Goal: Information Seeking & Learning: Learn about a topic

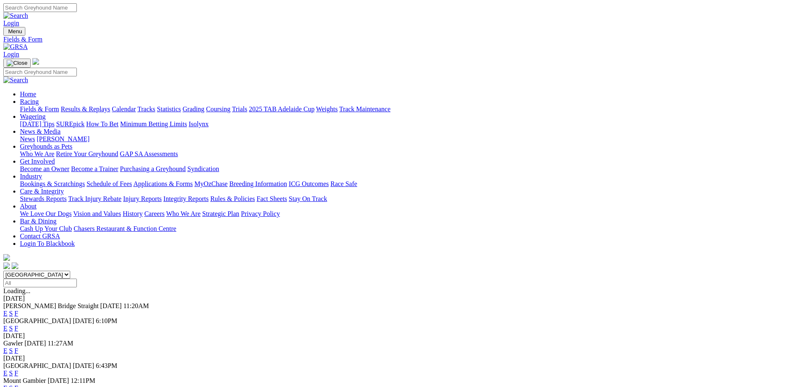
click at [18, 369] on link "F" at bounding box center [17, 372] width 4 height 7
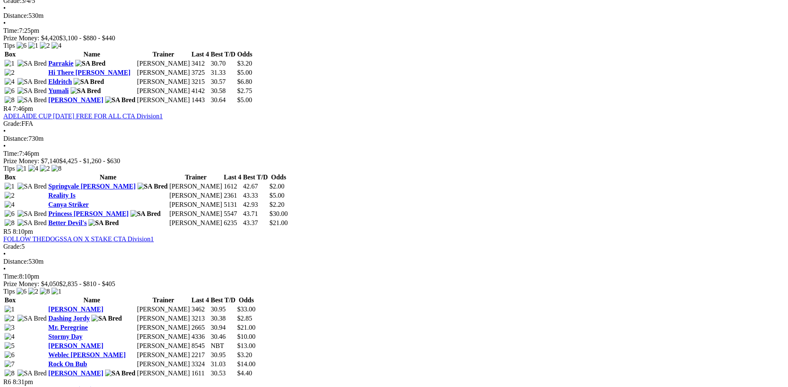
scroll to position [747, 0]
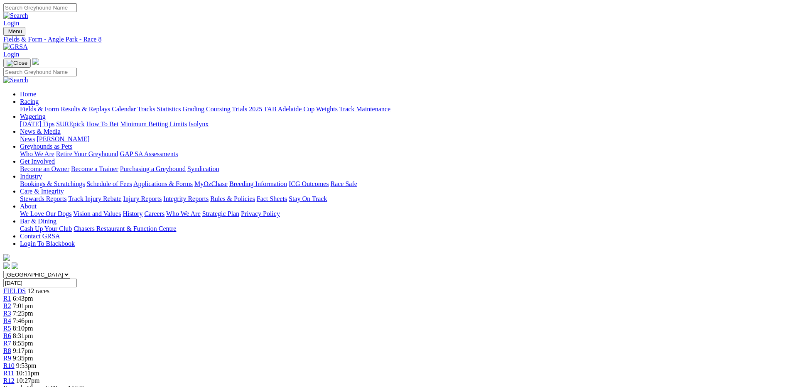
click at [478, 347] on div "R8 9:17pm" at bounding box center [393, 350] width 781 height 7
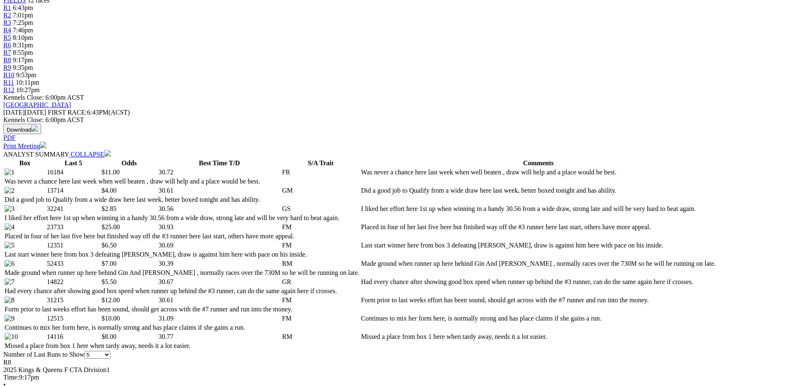
scroll to position [42, 0]
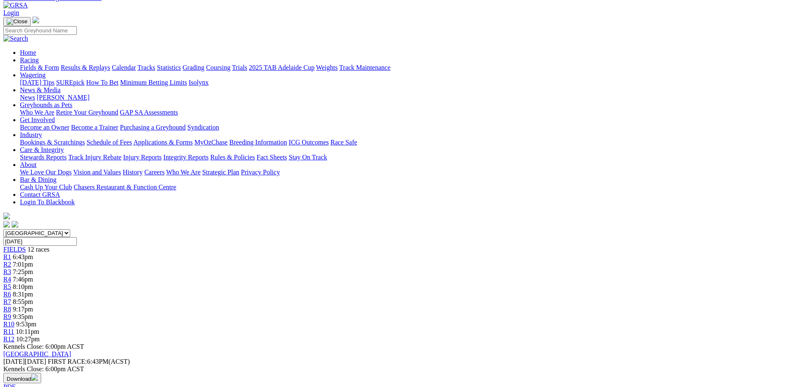
click at [59, 64] on link "Fields & Form" at bounding box center [39, 67] width 39 height 7
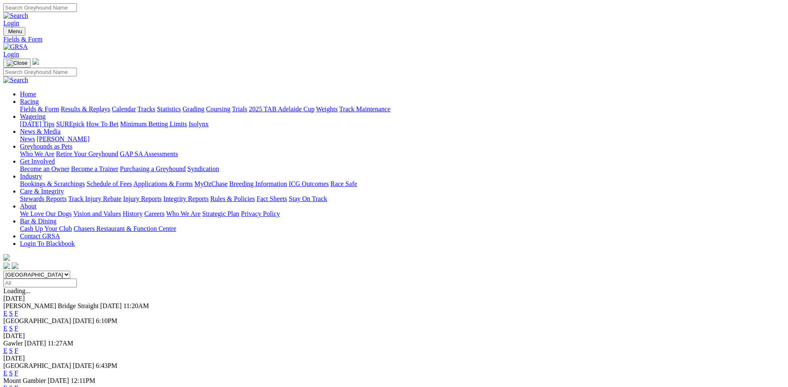
click at [18, 310] on link "F" at bounding box center [17, 313] width 4 height 7
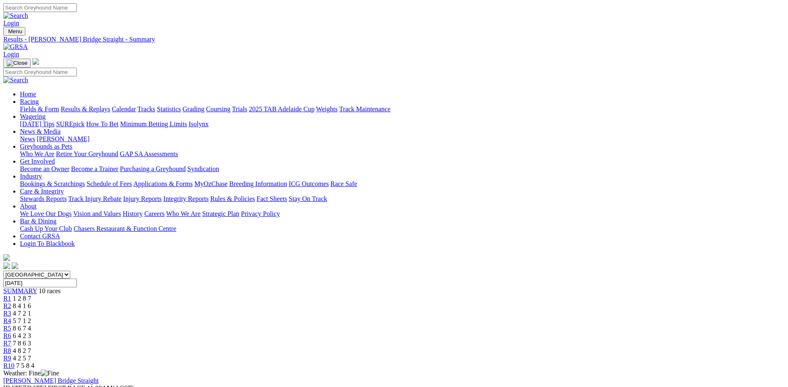
click at [59, 105] on link "Fields & Form" at bounding box center [39, 108] width 39 height 7
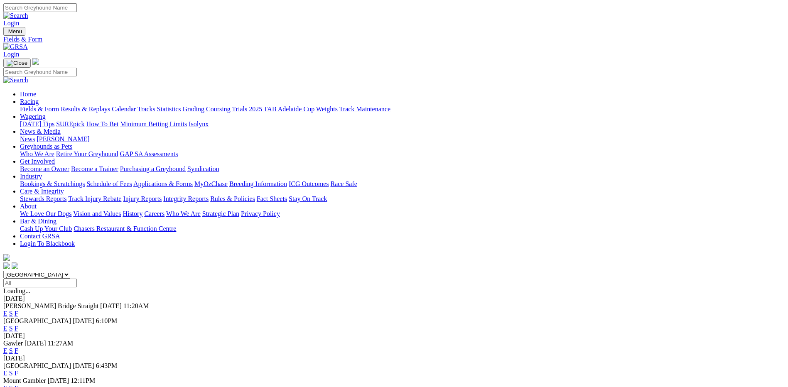
scroll to position [42, 0]
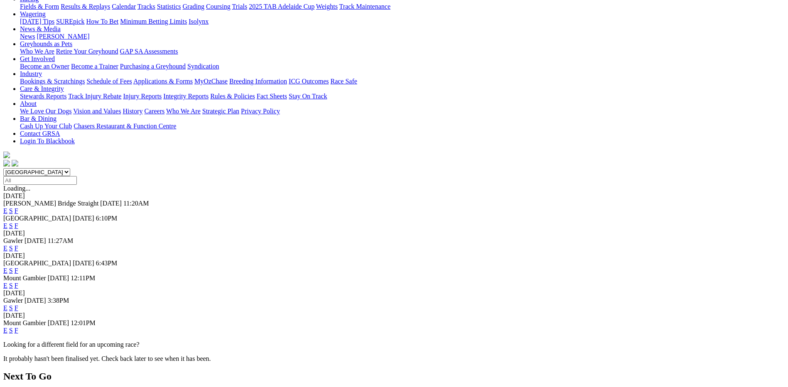
scroll to position [103, 0]
click at [18, 304] on link "F" at bounding box center [17, 307] width 4 height 7
